Goal: Check status: Check status

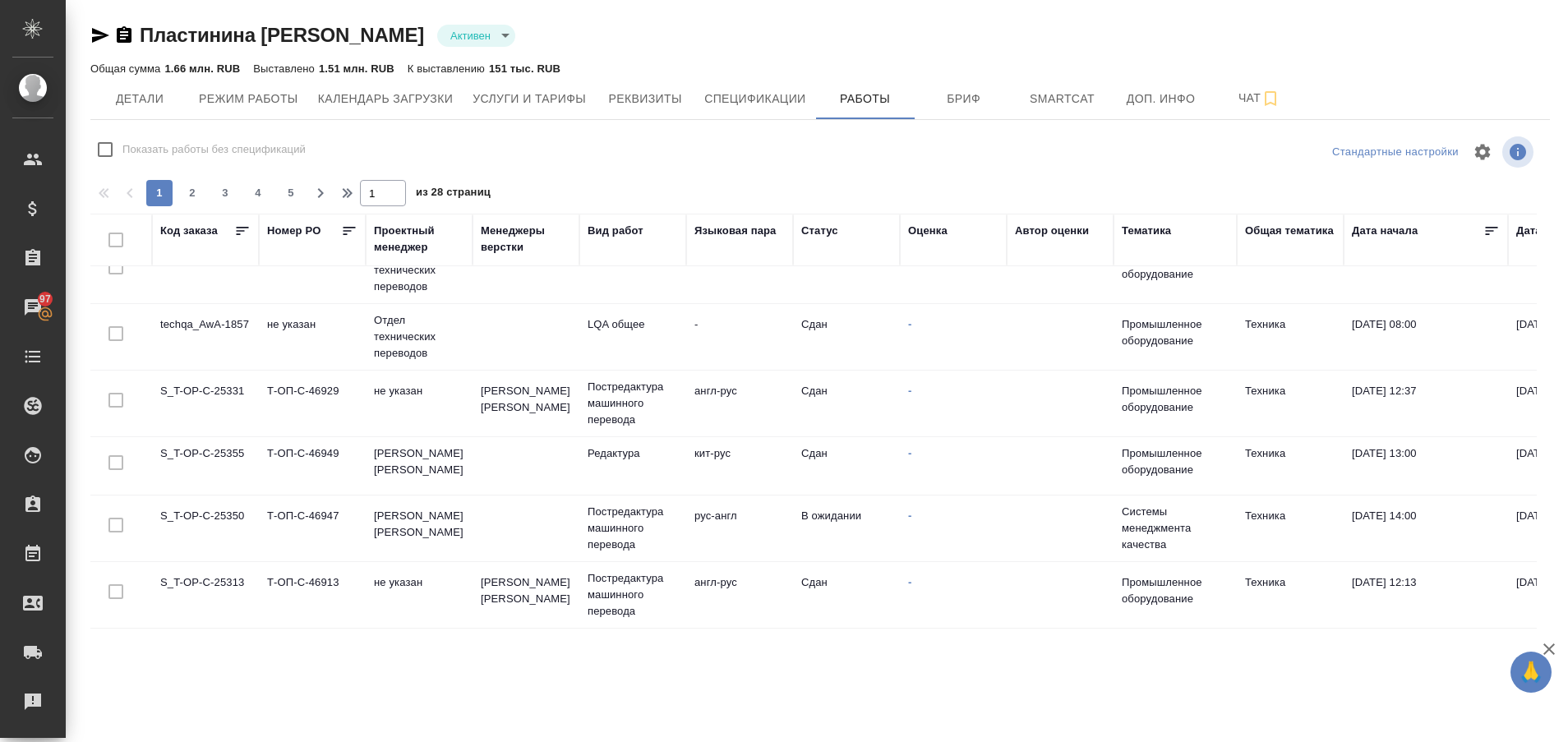
scroll to position [601, 0]
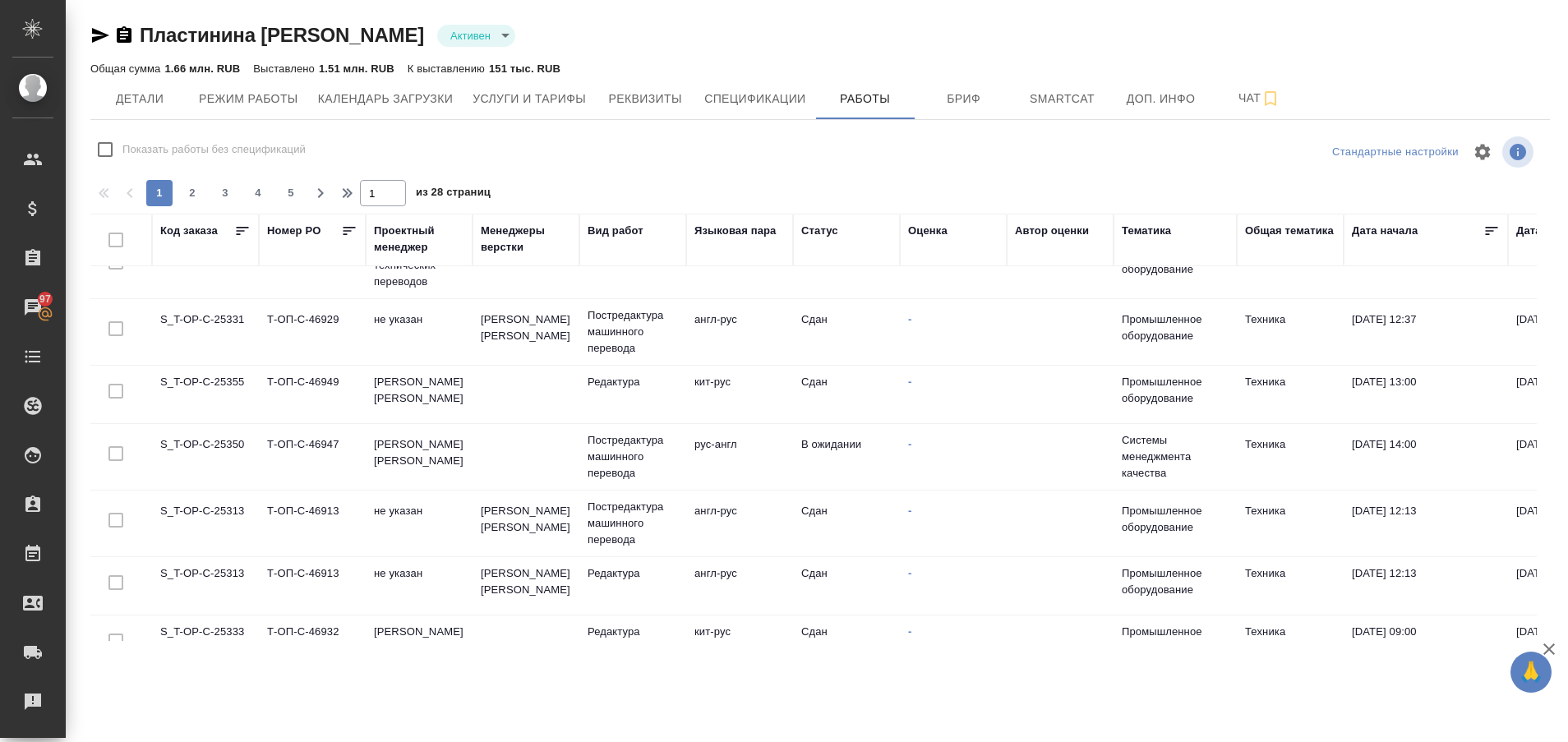
click at [230, 452] on td "S_T-OP-C-25350" at bounding box center [206, 456] width 107 height 58
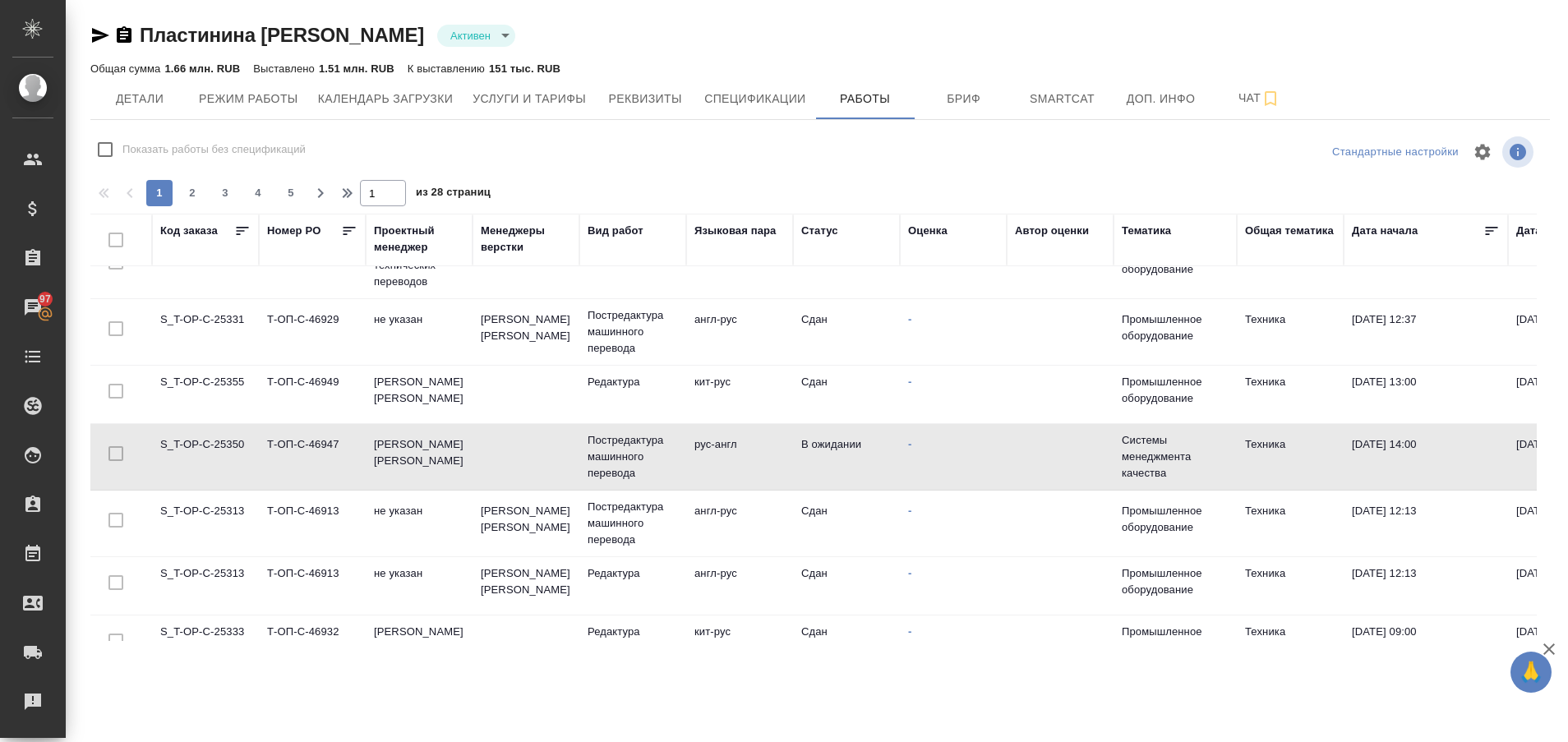
click at [230, 452] on td "S_T-OP-C-25350" at bounding box center [206, 456] width 107 height 58
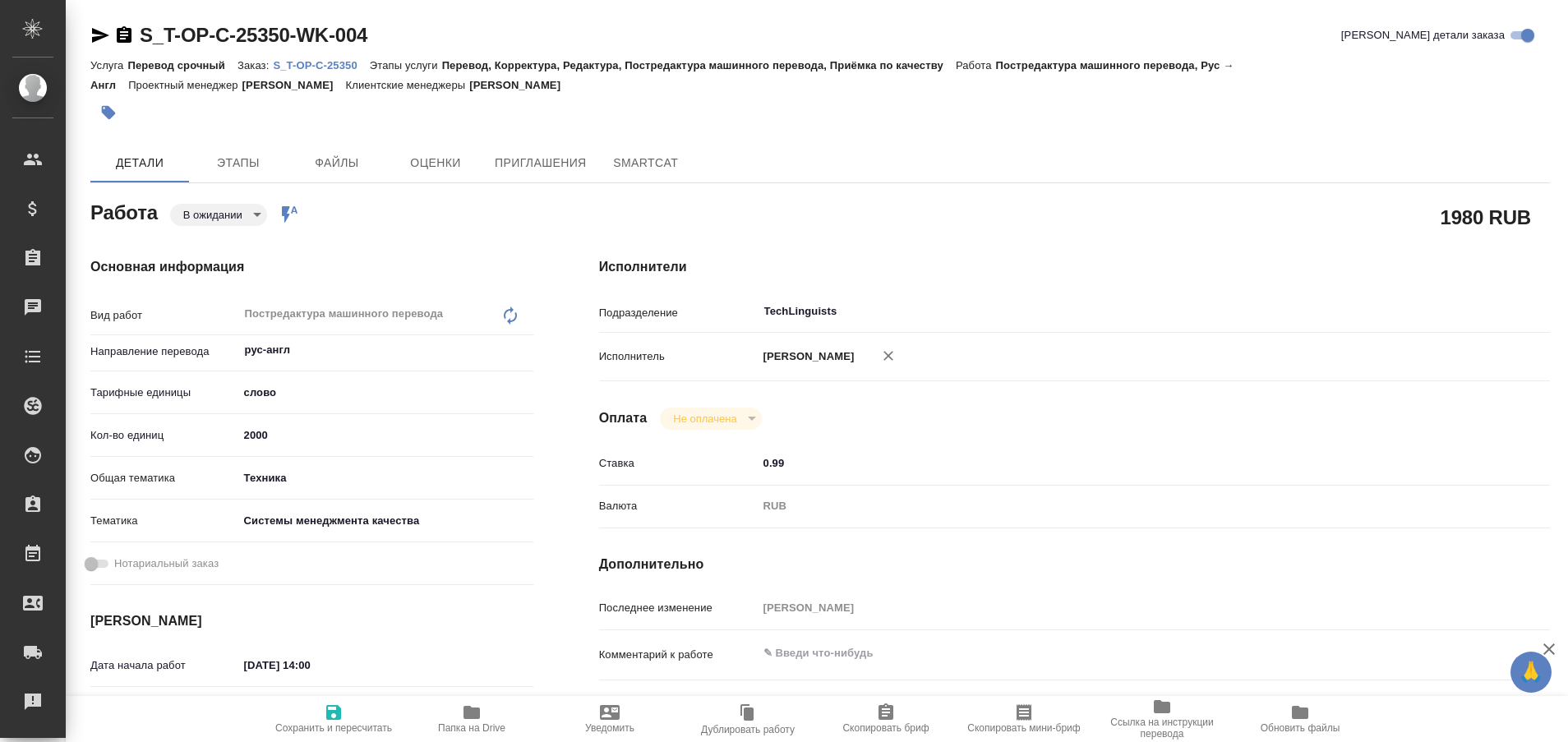
type textarea "x"
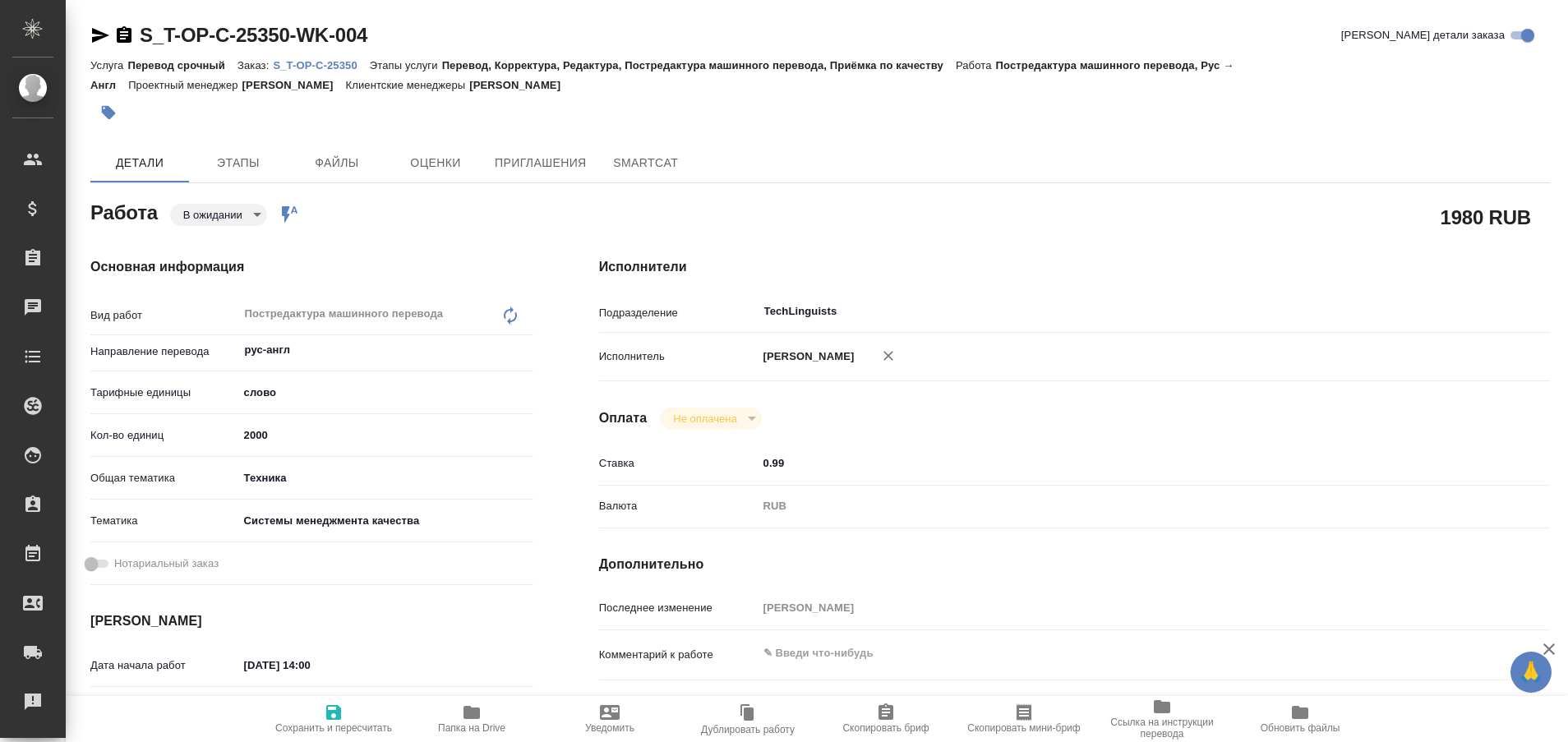
type textarea "x"
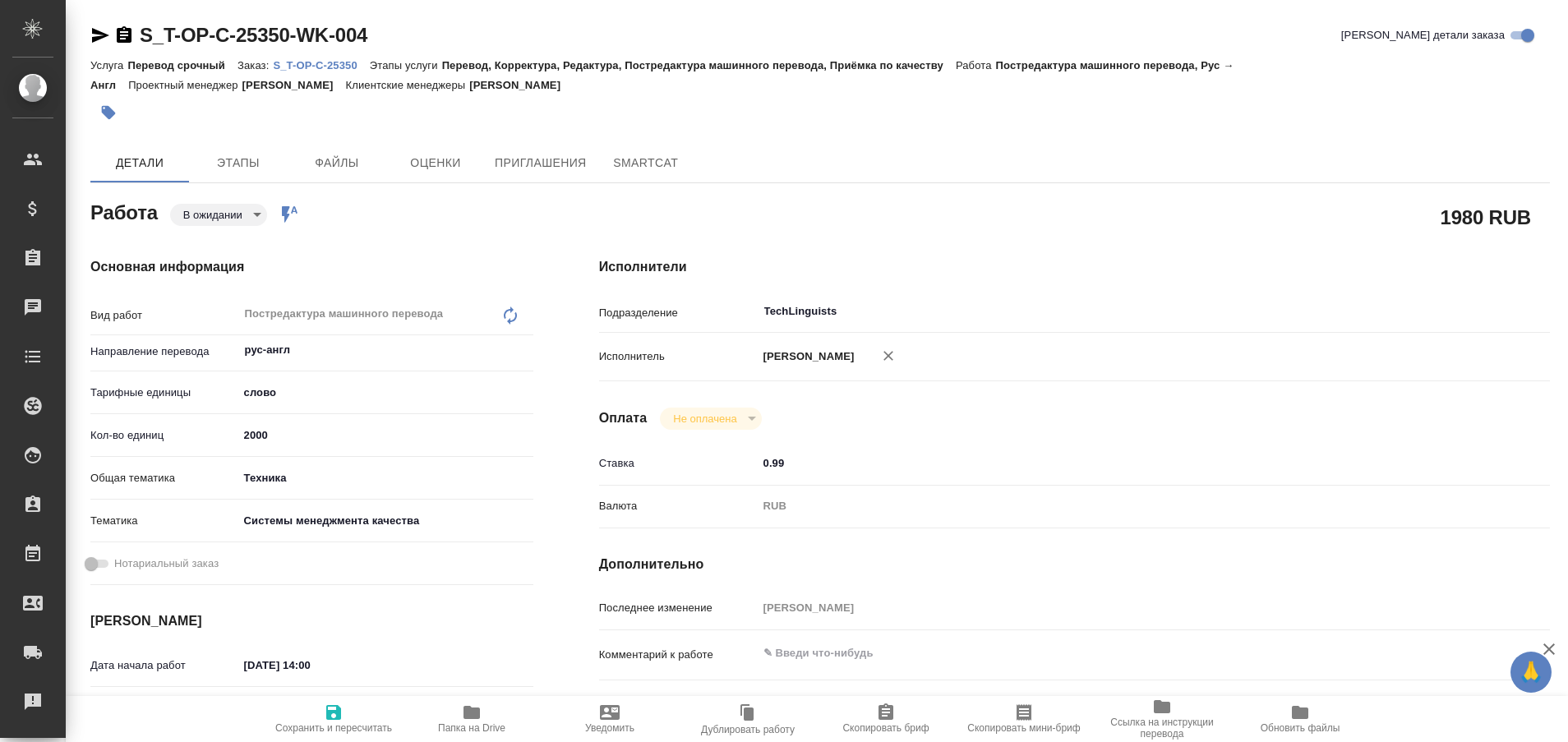
type textarea "x"
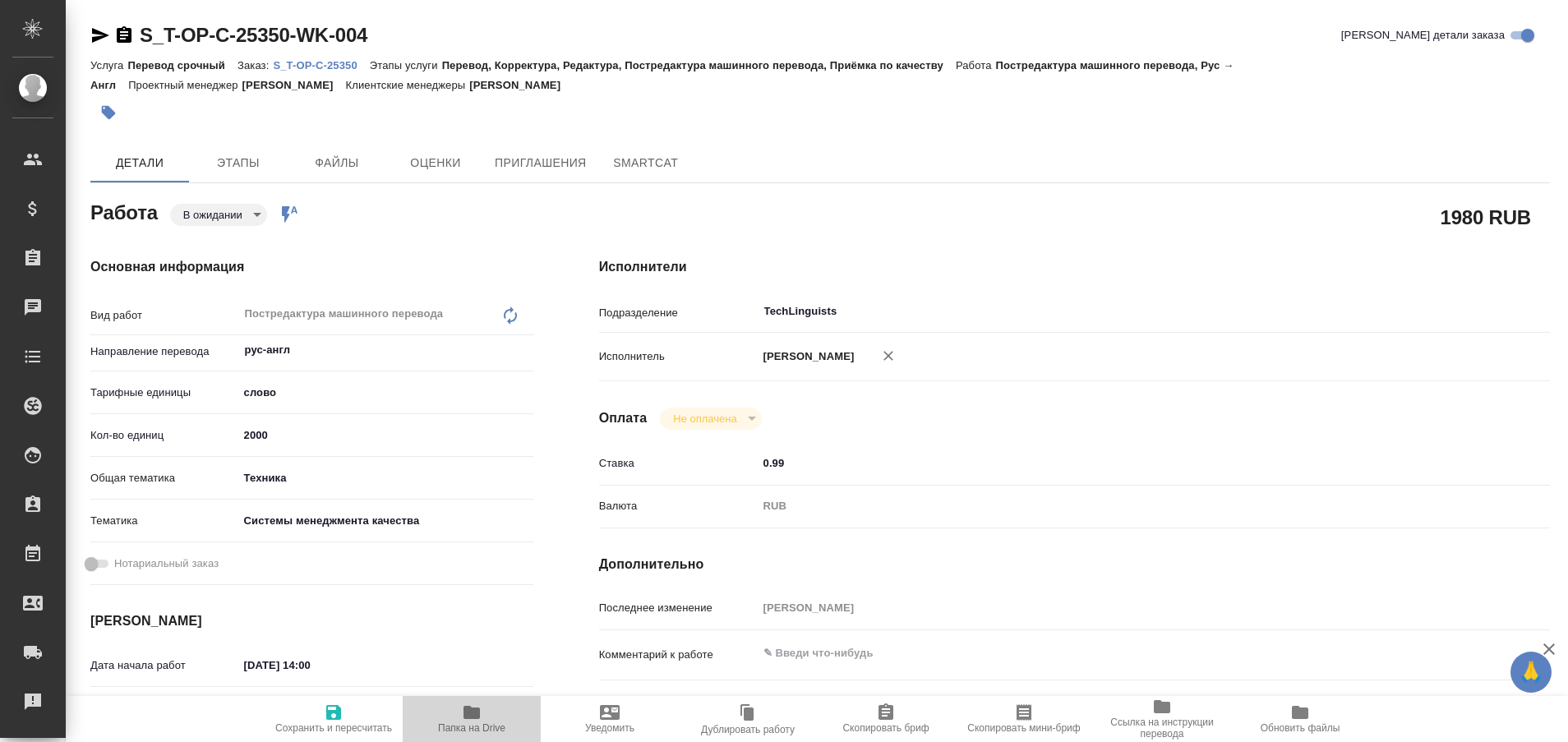
click at [470, 723] on span "Папка на Drive" at bounding box center [472, 728] width 68 height 12
type textarea "x"
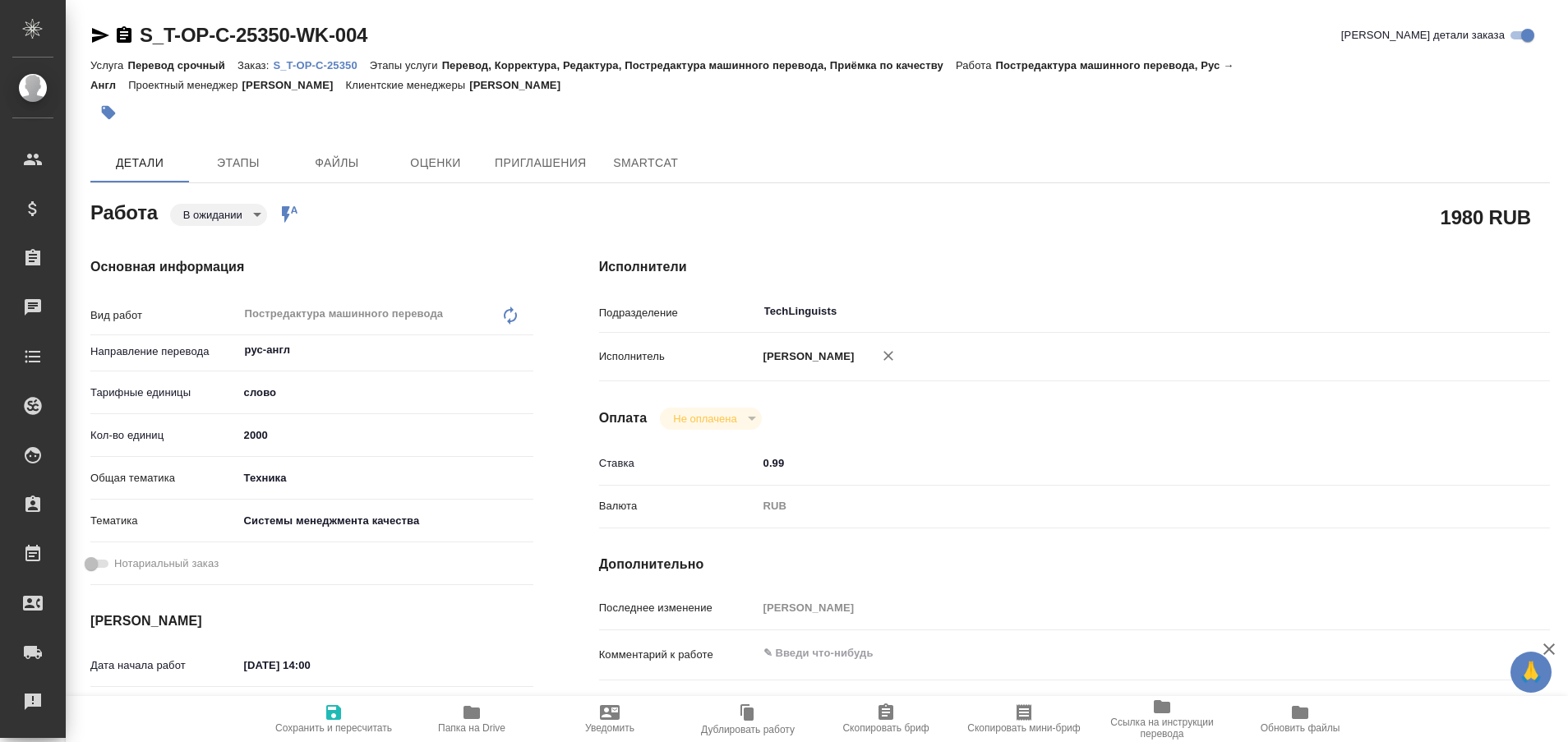
type textarea "x"
click at [101, 30] on icon "button" at bounding box center [101, 36] width 20 height 20
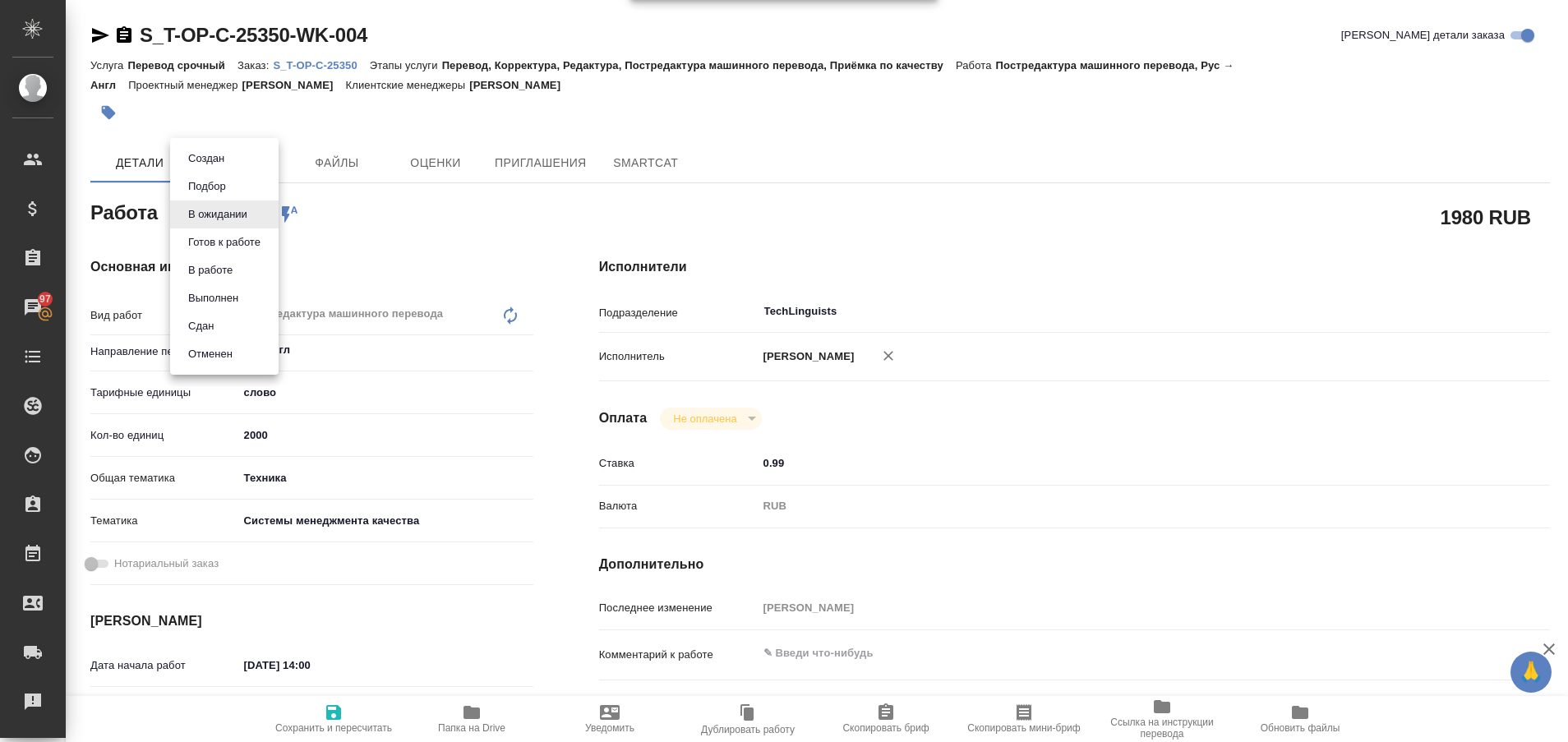
click at [253, 214] on body "🙏 .cls-1 fill:#fff; AWATERA Plastinina Anastasia Клиенты Спецификации Заказы 97…" at bounding box center [784, 371] width 1568 height 742
click at [233, 296] on button "Выполнен" at bounding box center [213, 298] width 60 height 18
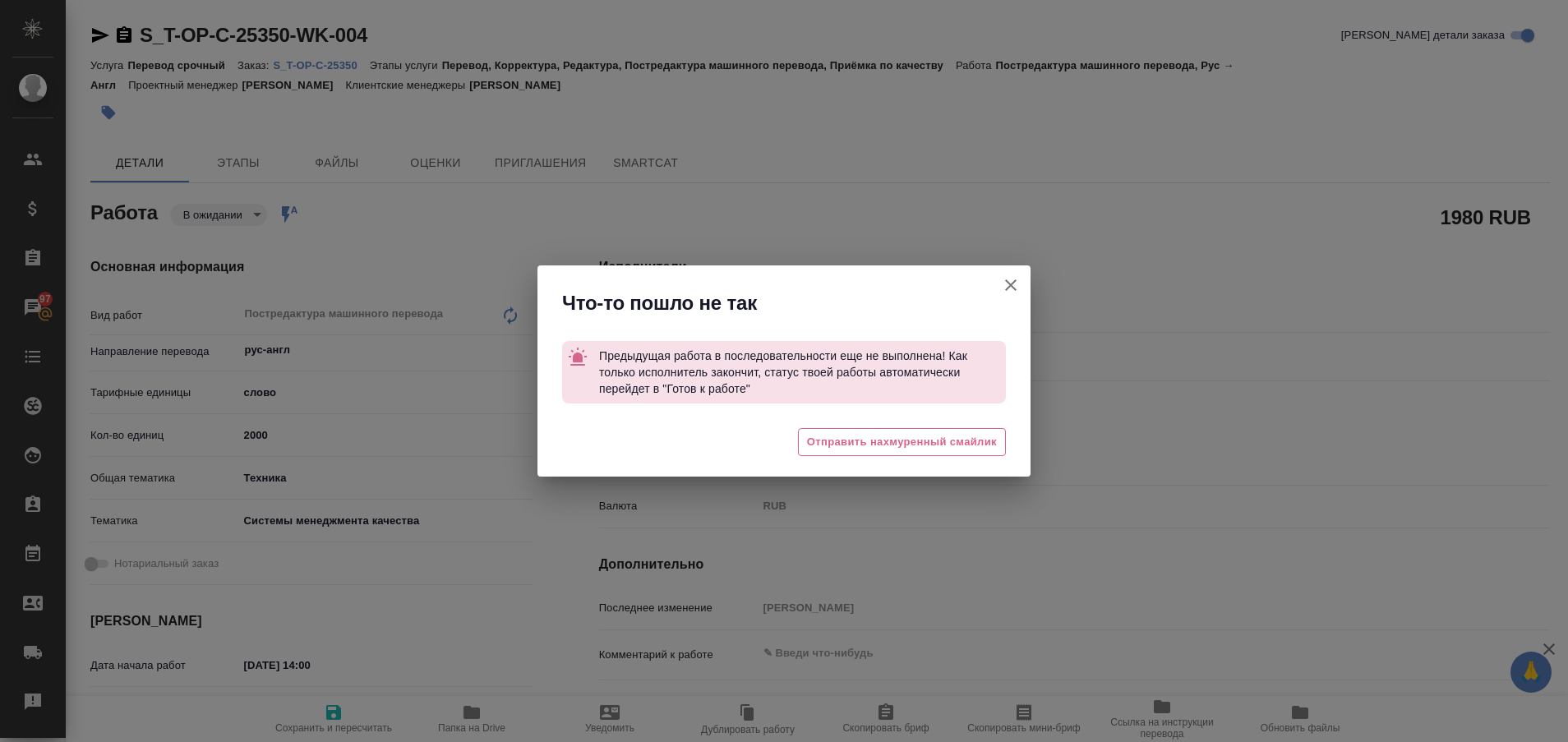
type textarea "x"
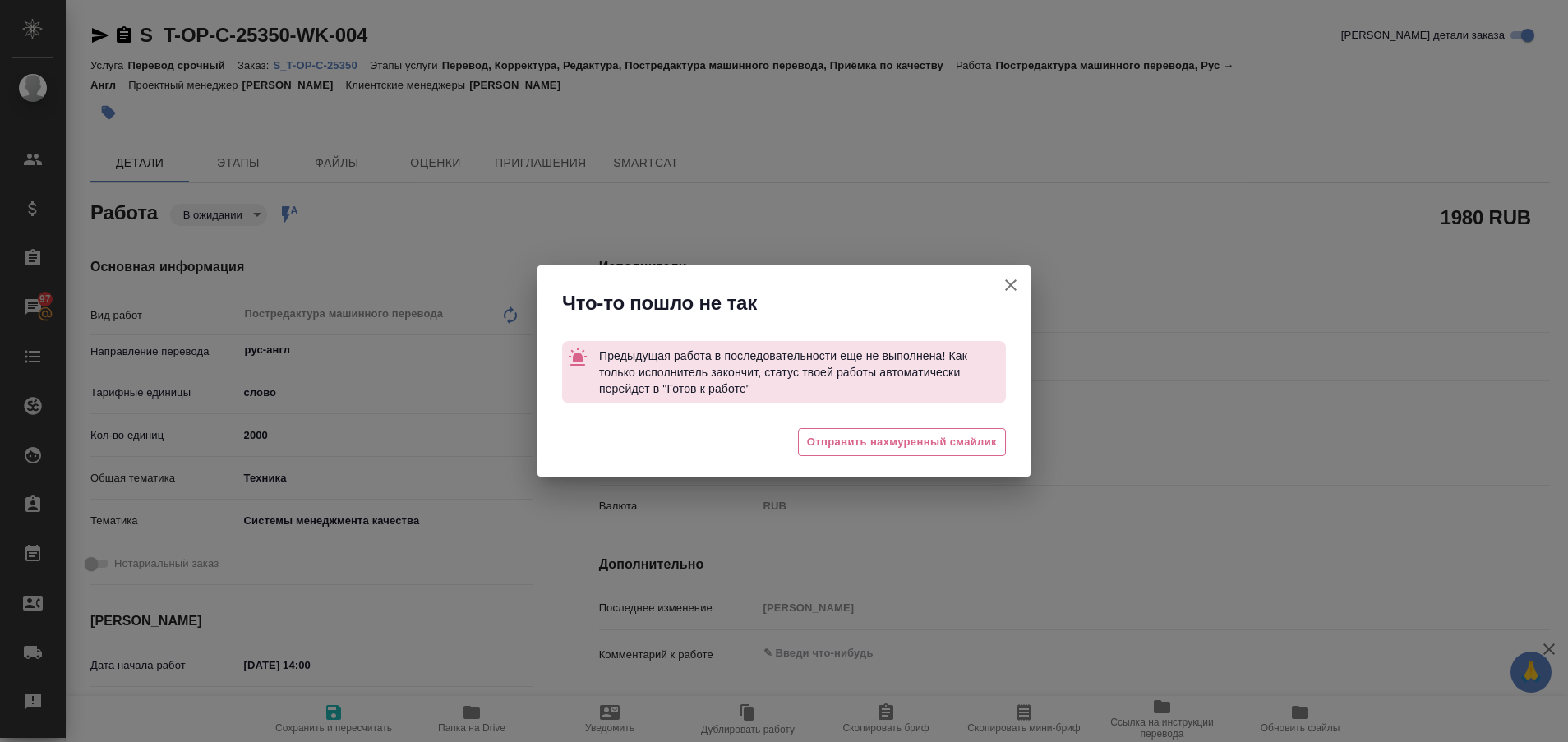
type textarea "x"
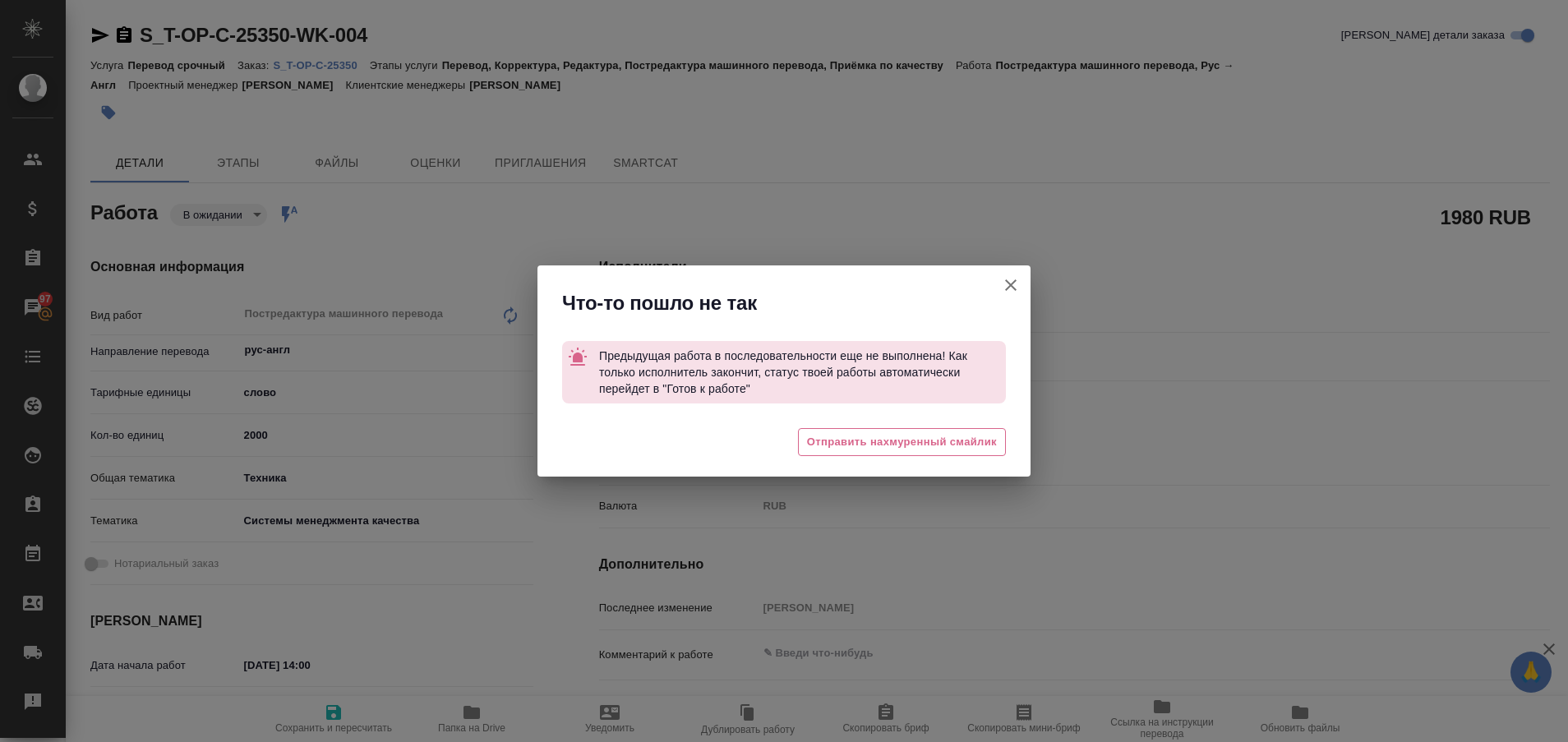
type textarea "x"
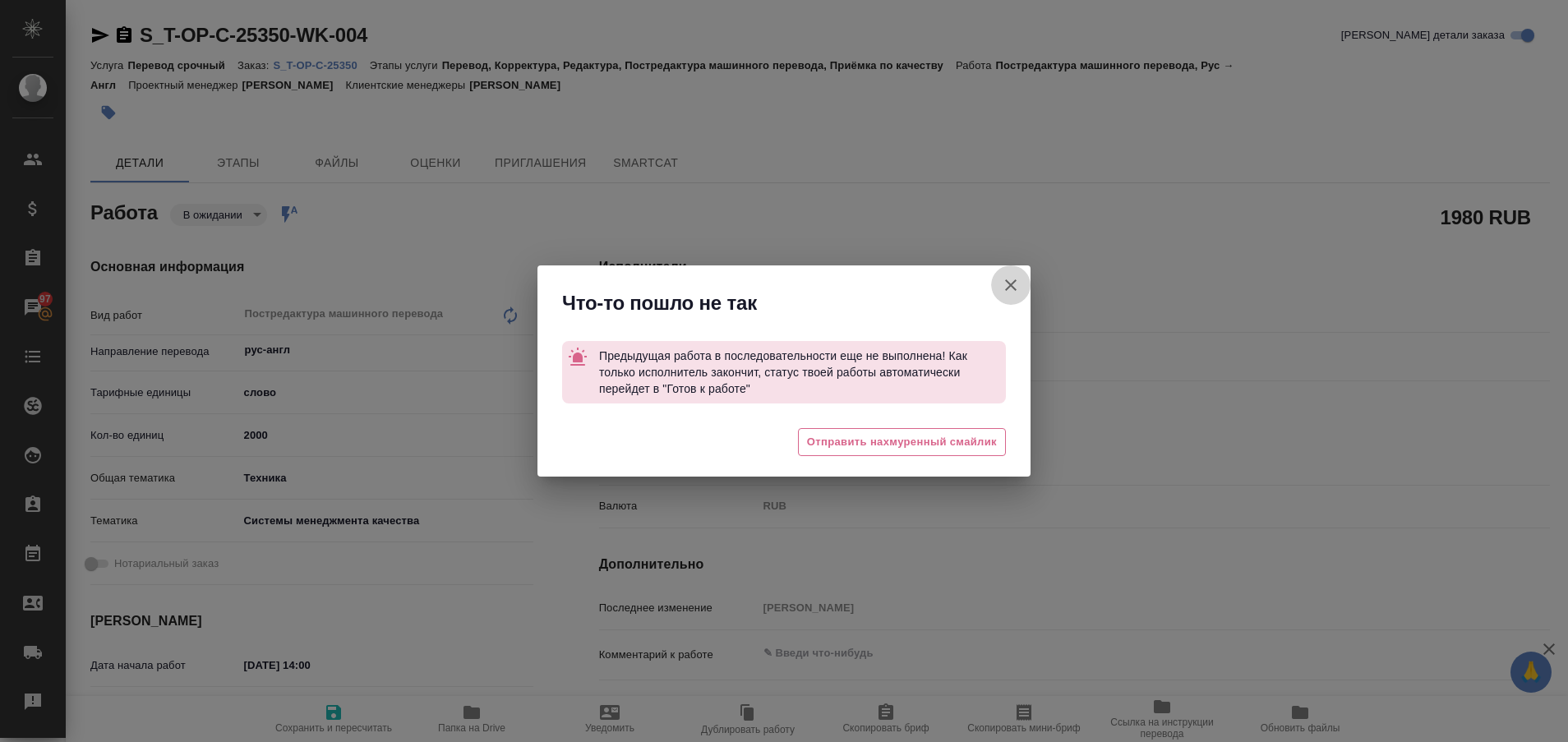
click at [1011, 292] on icon "button" at bounding box center [1011, 285] width 20 height 20
type textarea "x"
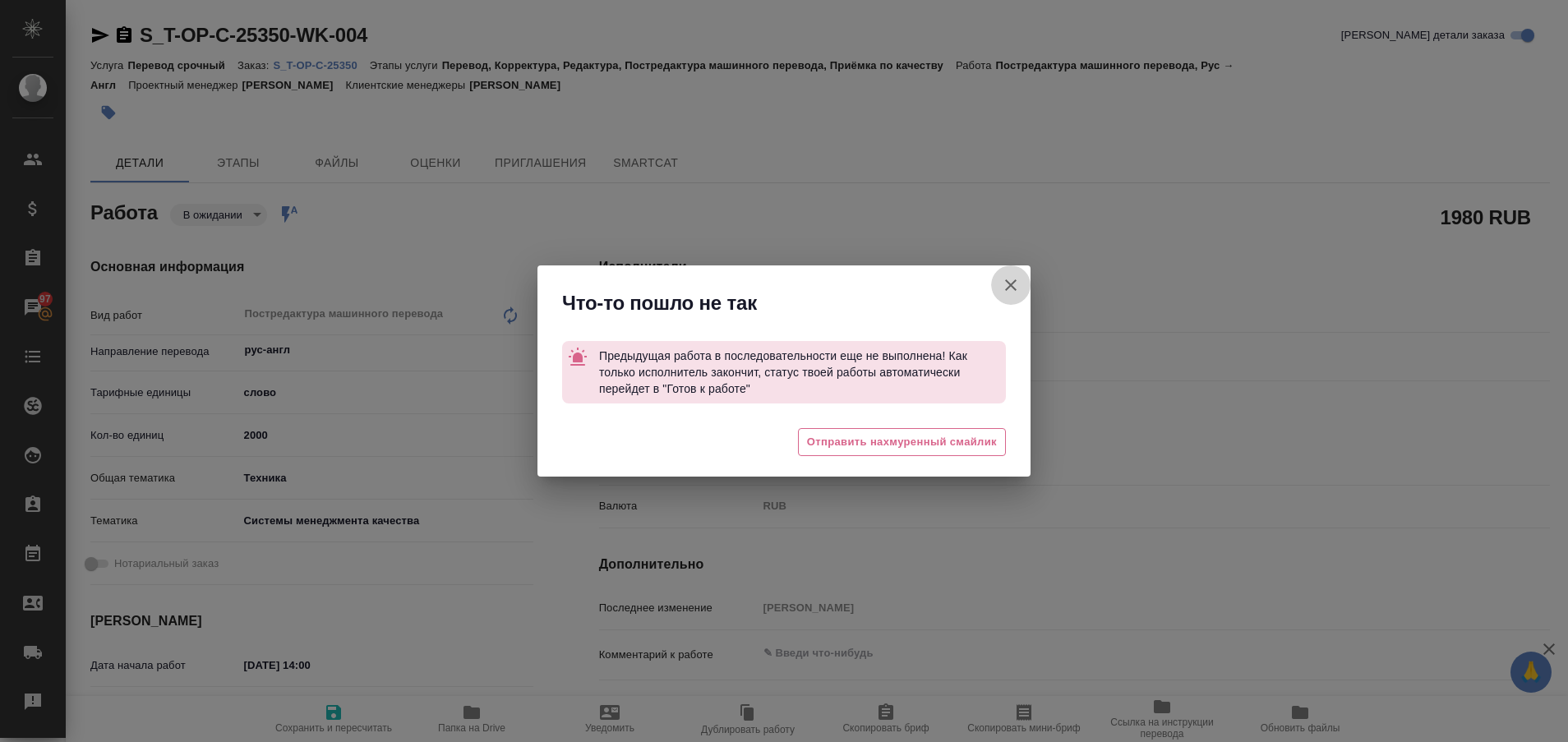
type textarea "x"
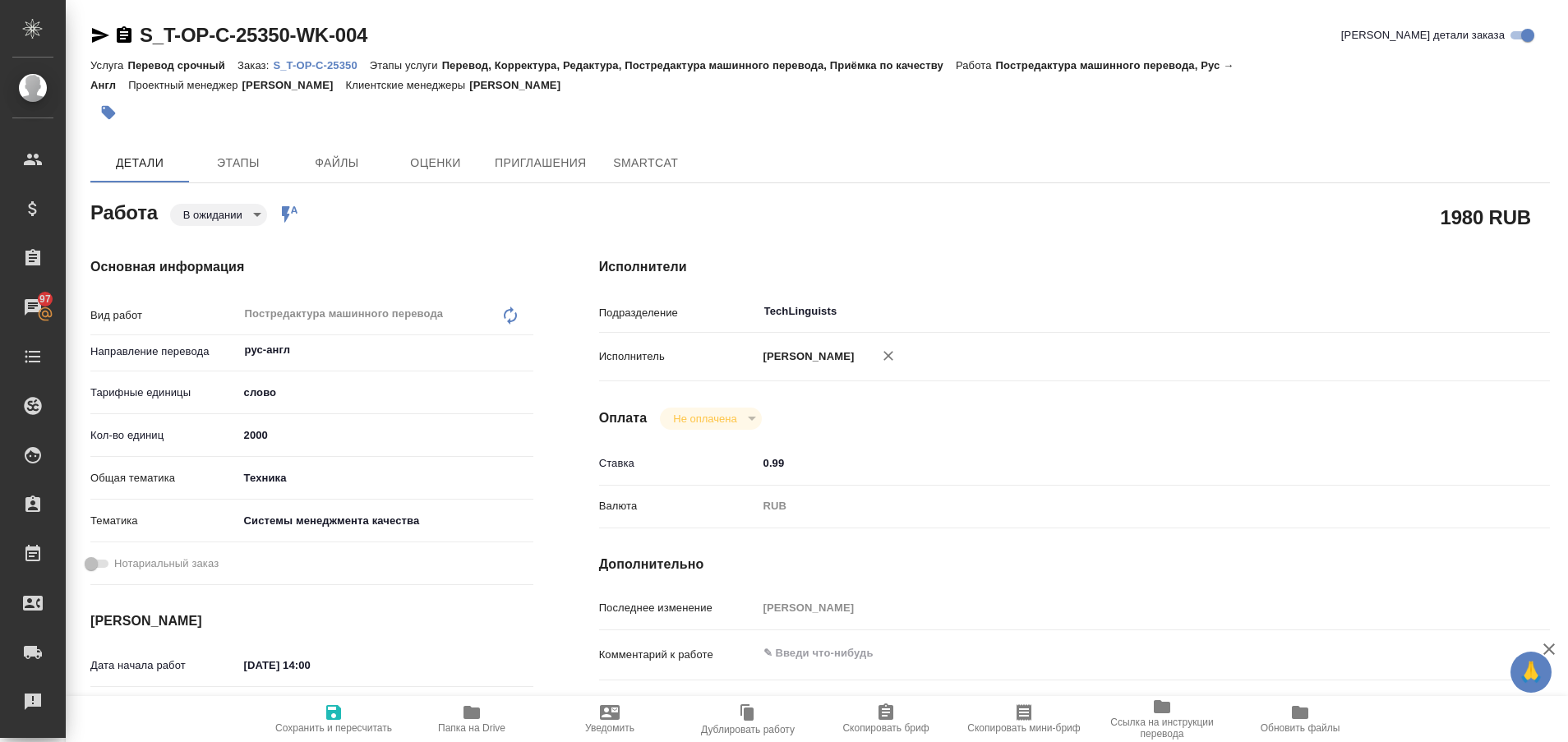
click at [316, 57] on div "Услуга Перевод срочный Заказ: S_T-OP-C-25350 Этапы услуги Перевод, Корректура, …" at bounding box center [820, 75] width 1459 height 39
click at [317, 60] on p "S_T-OP-C-25350" at bounding box center [321, 66] width 96 height 12
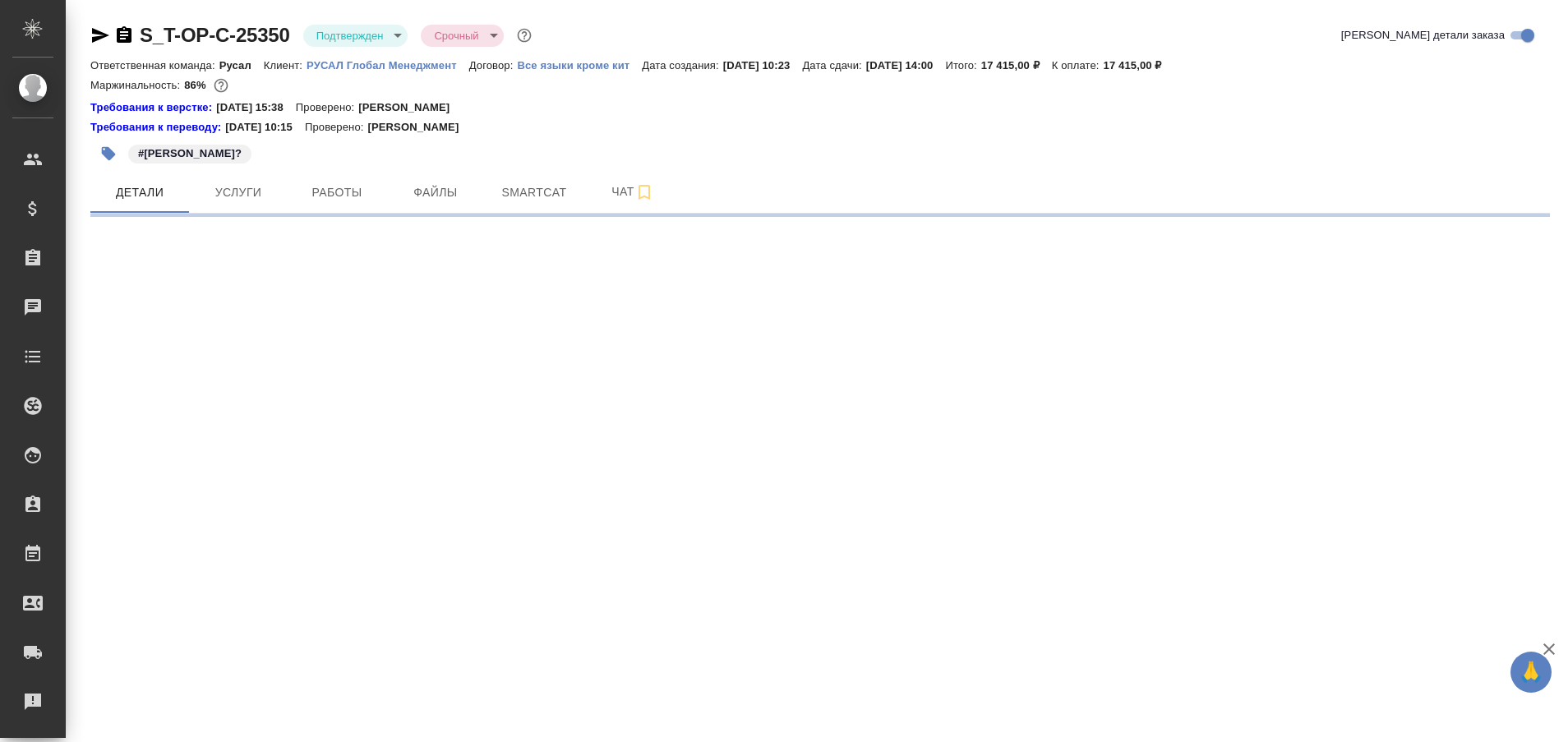
select select "RU"
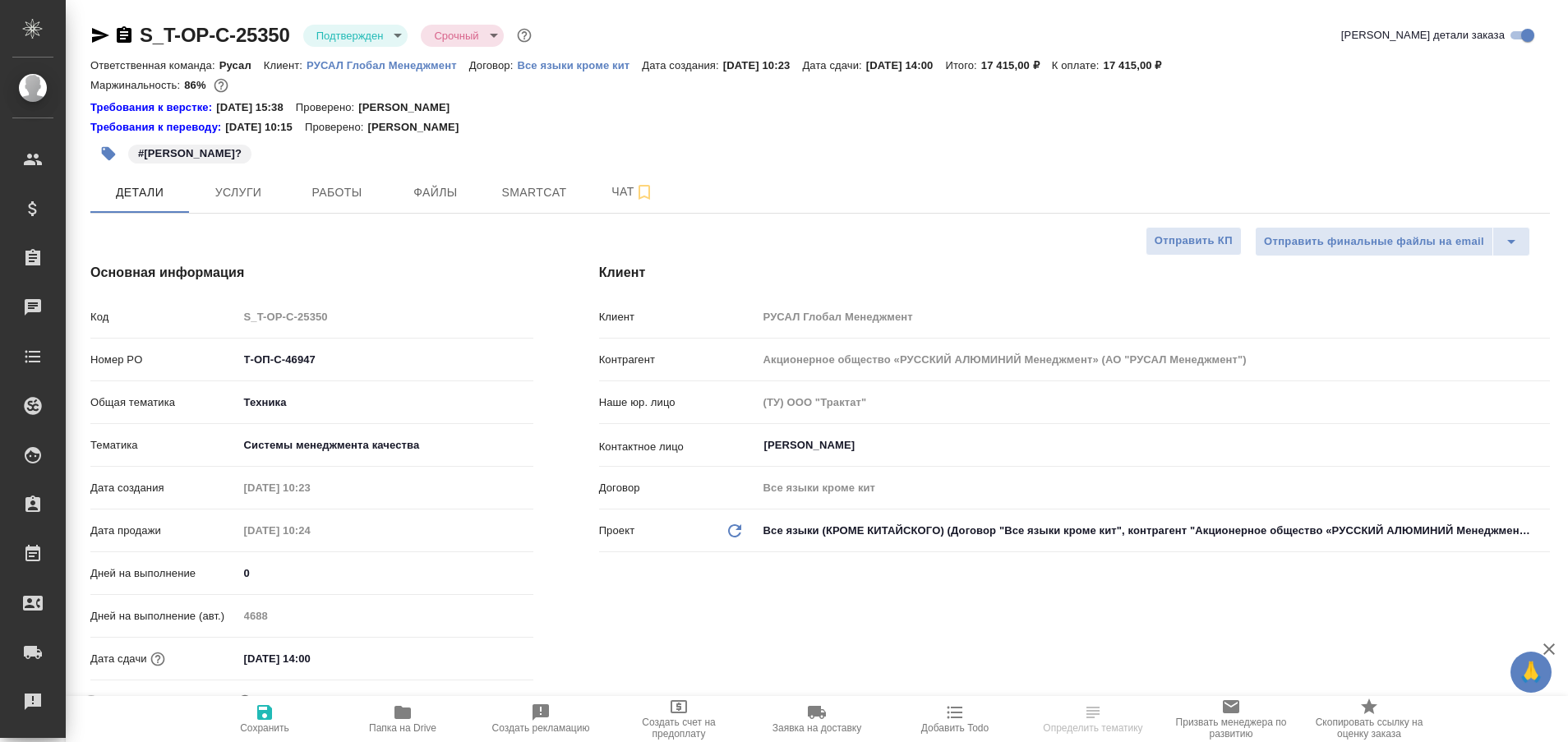
type textarea "x"
type input "[PERSON_NAME] [PERSON_NAME]"
click at [322, 199] on span "Работы" at bounding box center [336, 192] width 79 height 20
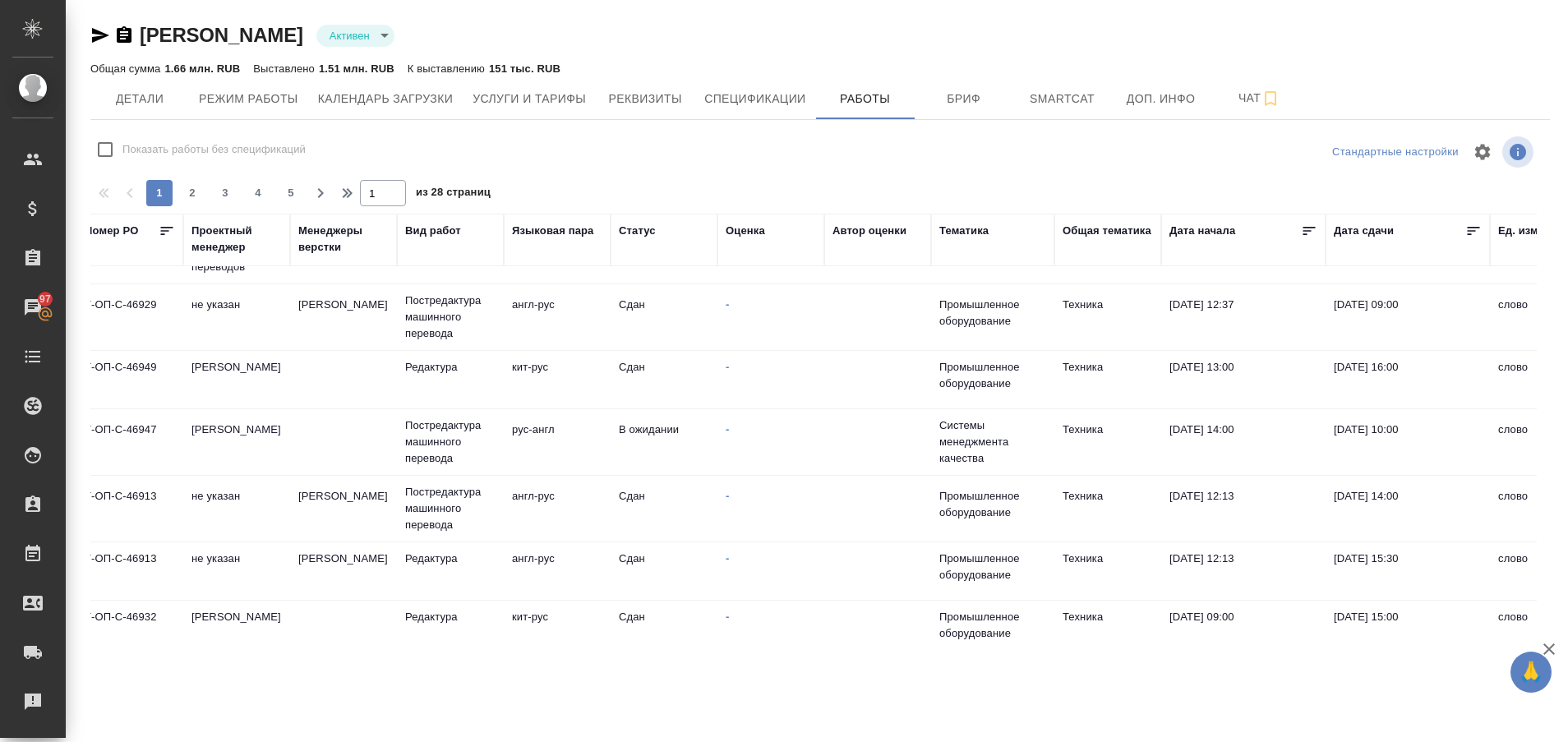
scroll to position [616, 0]
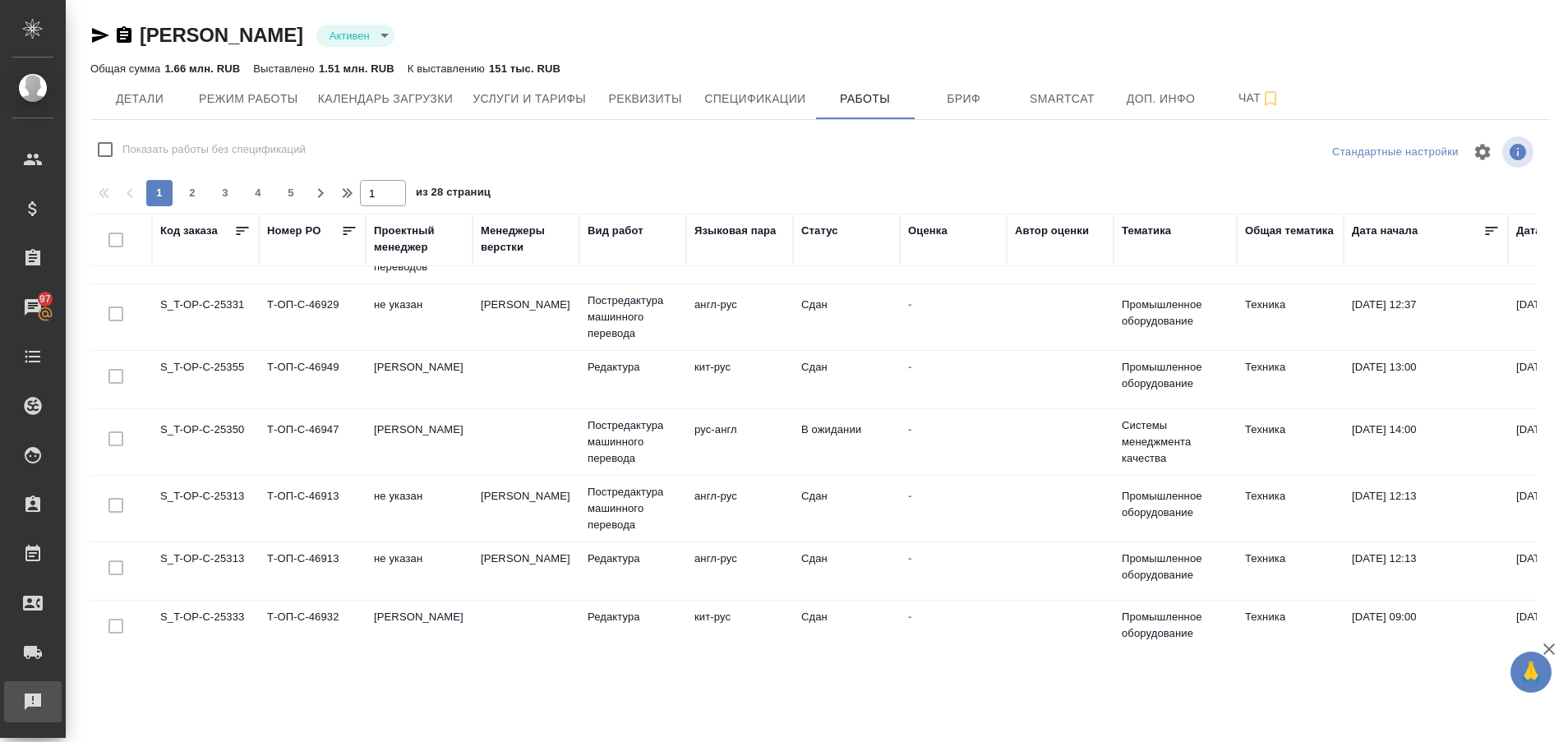
click at [32, 702] on div "Рекламации" at bounding box center [12, 702] width 41 height 25
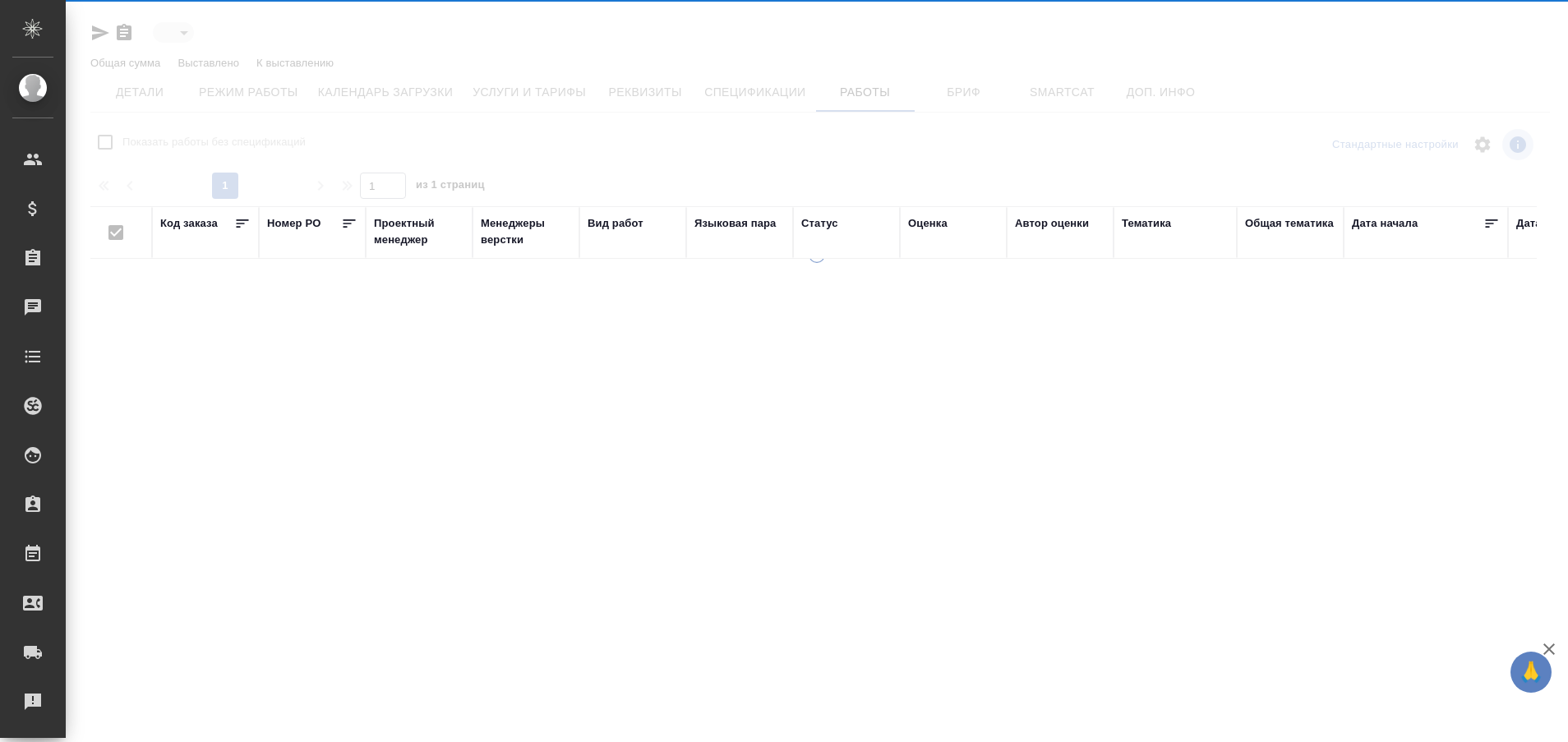
type input "active"
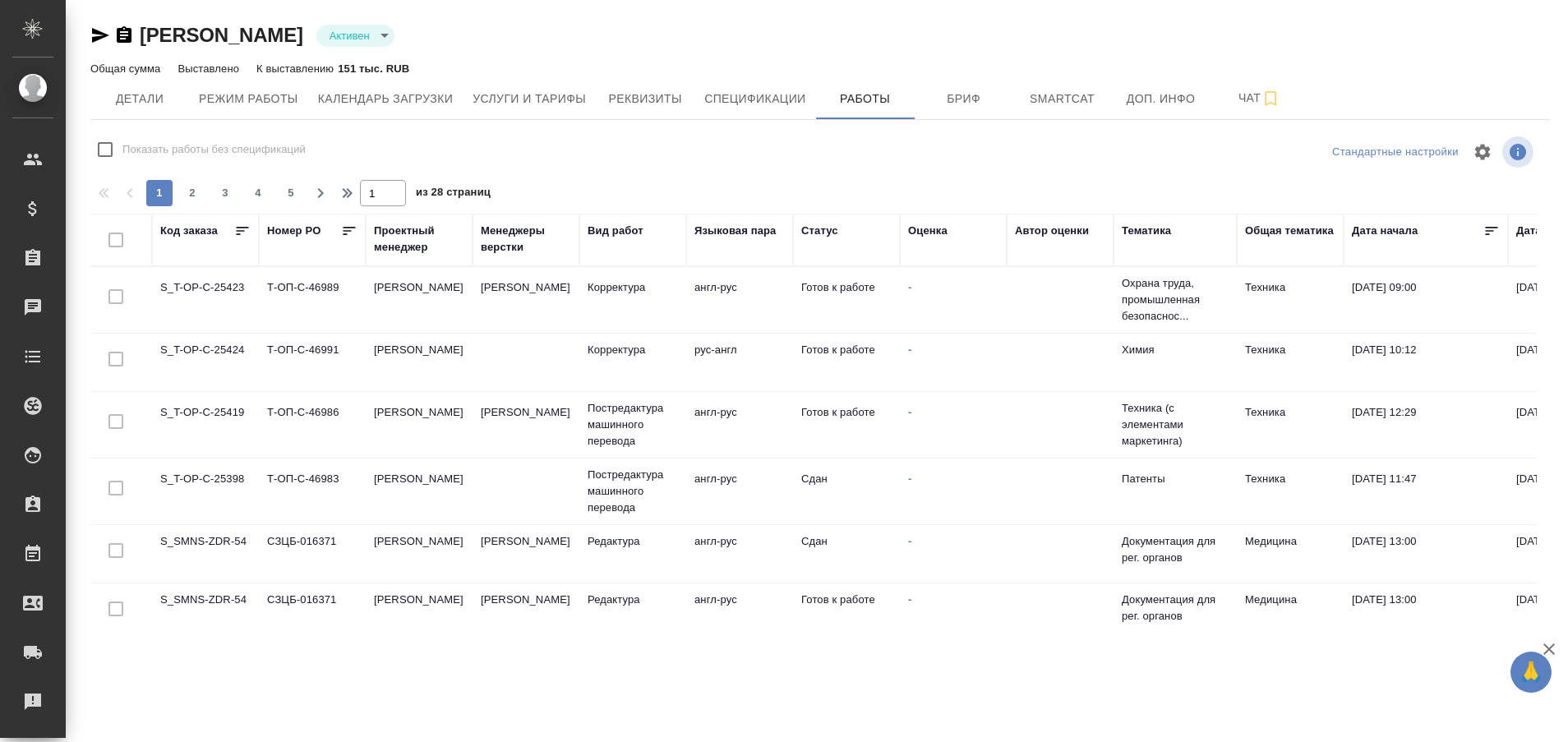
checkbox input "false"
